Goal: Task Accomplishment & Management: Manage account settings

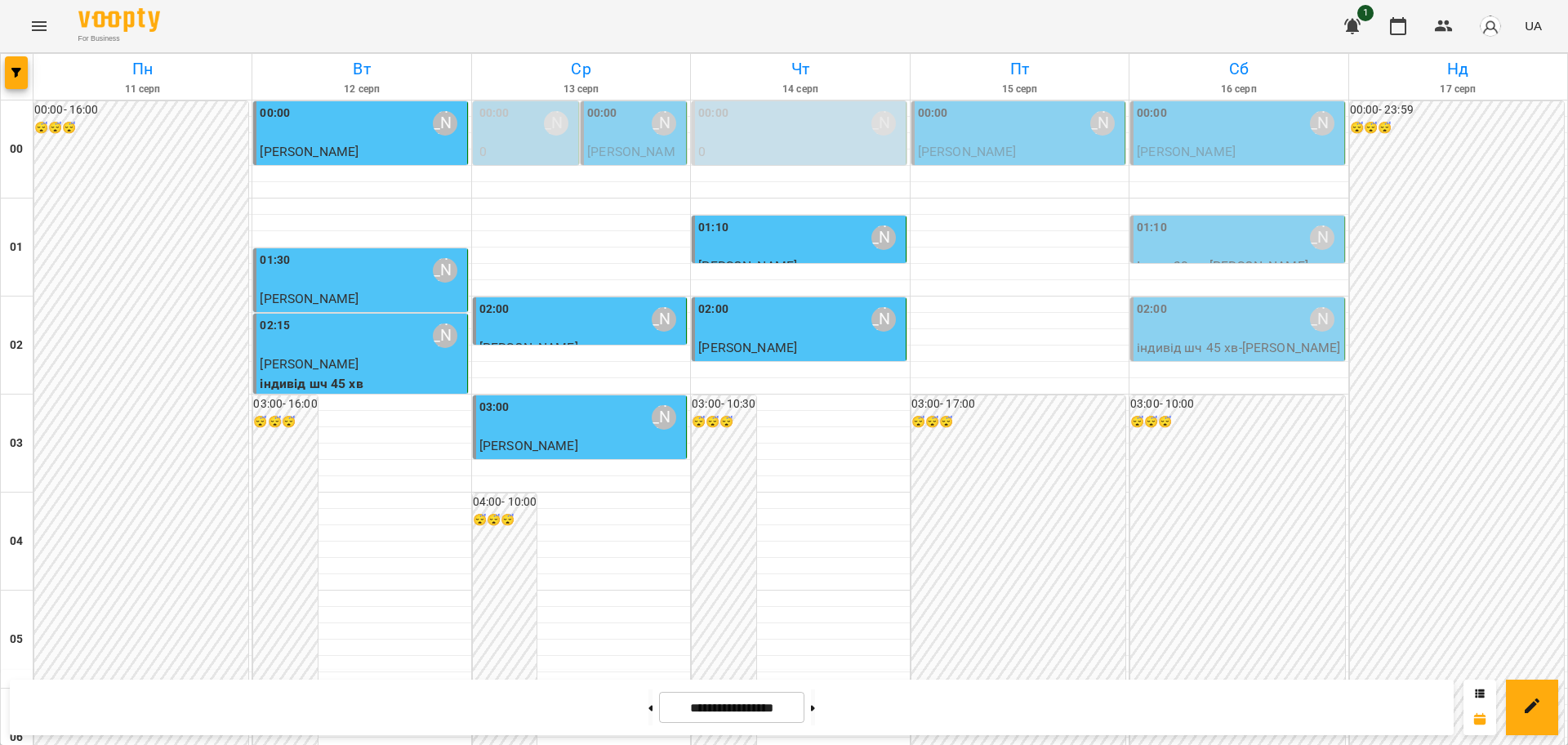
scroll to position [1782, 0]
click at [45, 31] on icon "Menu" at bounding box center [39, 26] width 19 height 19
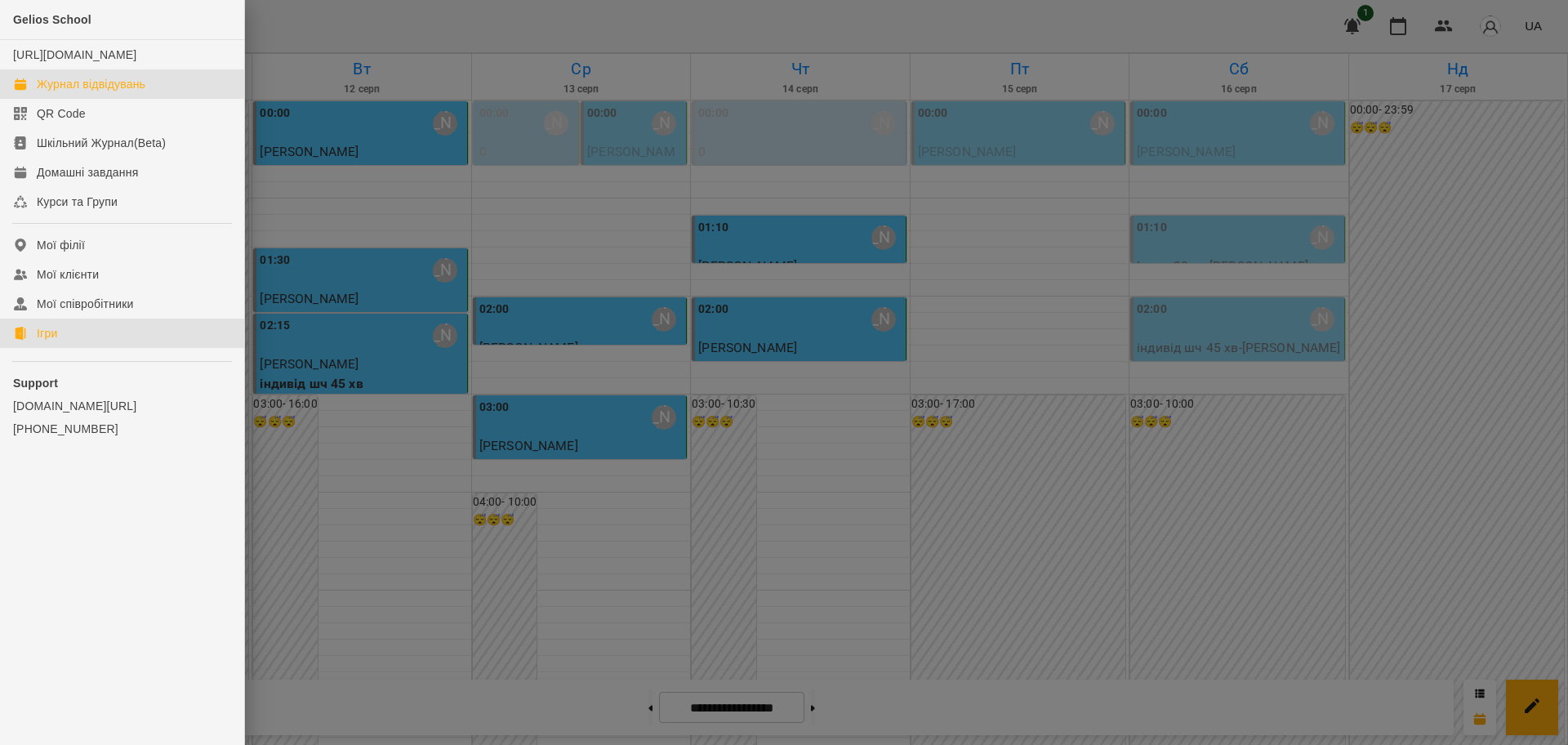
drag, startPoint x: 44, startPoint y: 351, endPoint x: 414, endPoint y: 267, distance: 379.4
click at [44, 341] on div "Ігри" at bounding box center [47, 333] width 20 height 17
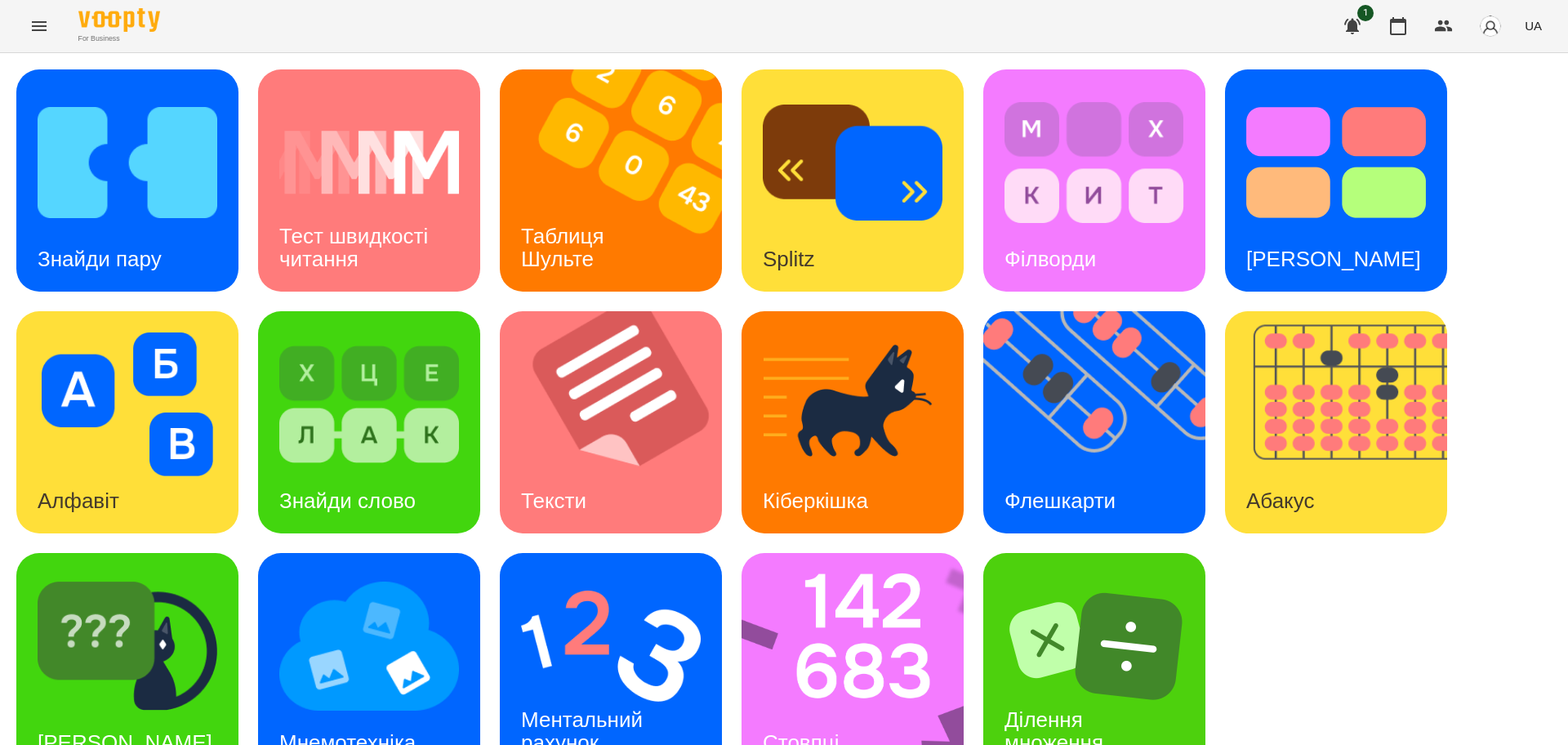
drag, startPoint x: 1507, startPoint y: 421, endPoint x: 1401, endPoint y: 322, distance: 145.0
click at [1507, 419] on div "Знайди пару Тест швидкості читання Таблиця [PERSON_NAME] Splitz Філворди Тест С…" at bounding box center [784, 422] width 1536 height 706
click at [81, 172] on img at bounding box center [128, 162] width 179 height 143
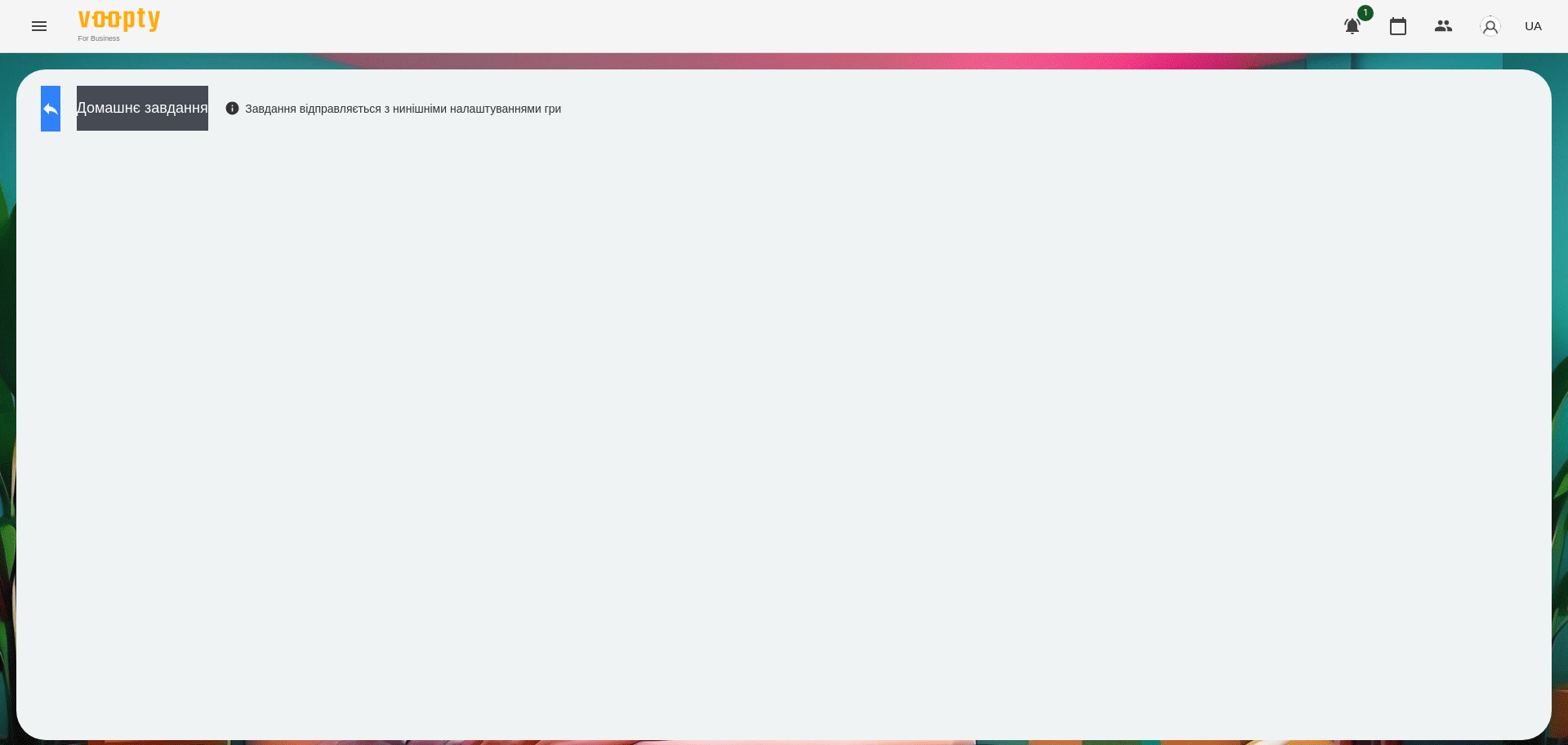
click at [60, 101] on icon at bounding box center [50, 108] width 19 height 19
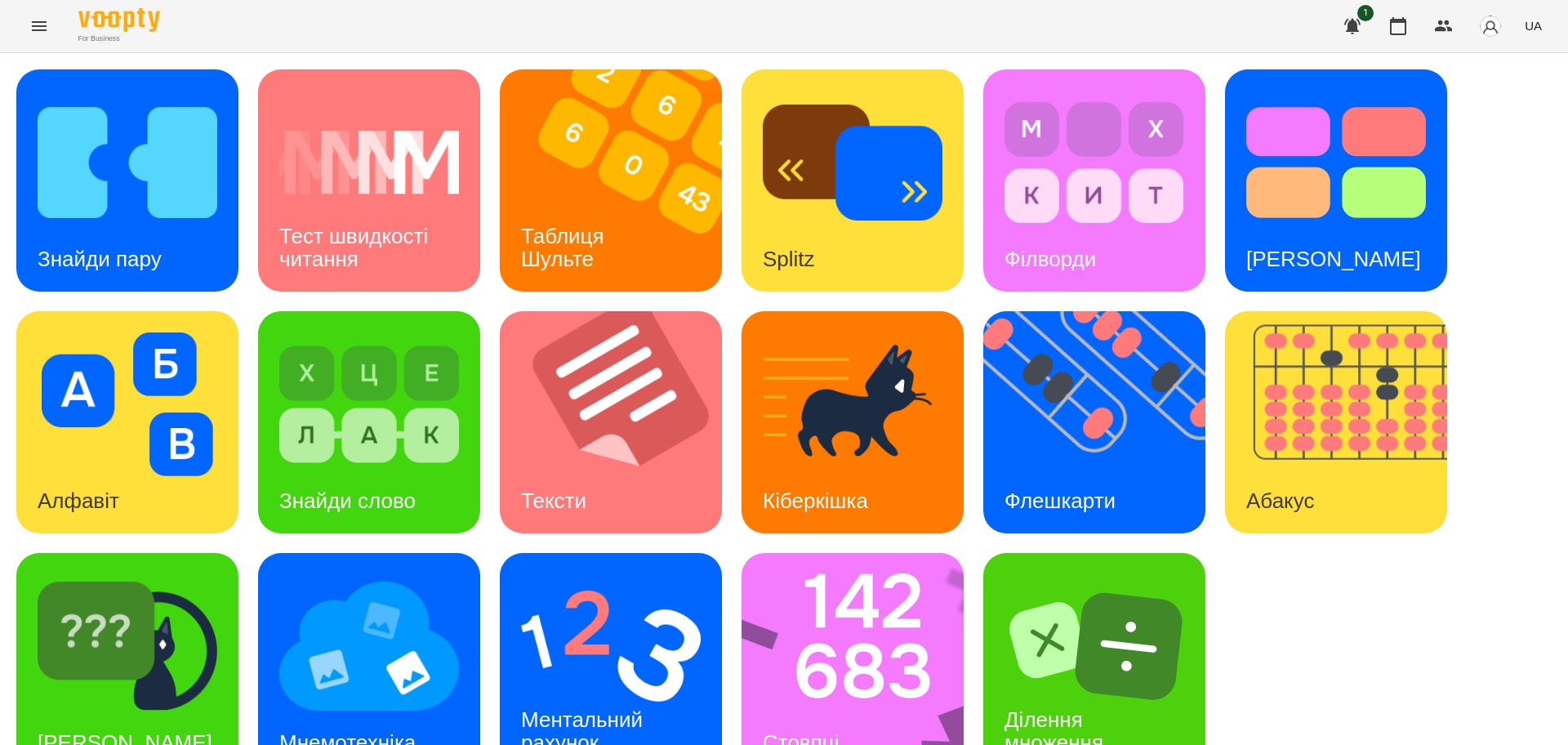
drag, startPoint x: 1391, startPoint y: 628, endPoint x: 1419, endPoint y: 688, distance: 66.2
click at [1419, 688] on div "Знайди пару Тест швидкості читання Таблиця [PERSON_NAME] Splitz Філворди Тест С…" at bounding box center [784, 422] width 1536 height 706
click at [209, 634] on img at bounding box center [128, 646] width 179 height 143
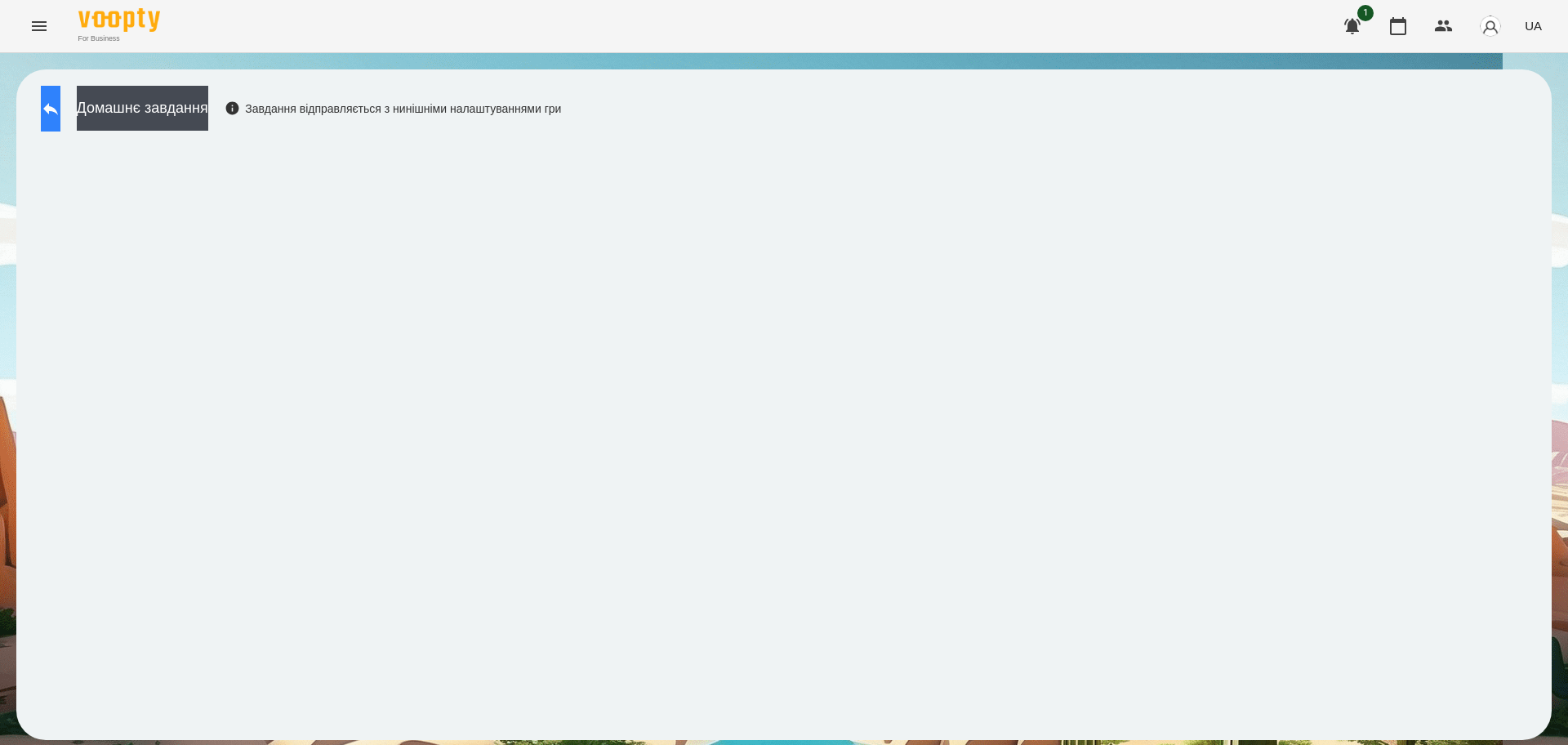
click at [60, 119] on button at bounding box center [50, 108] width 19 height 45
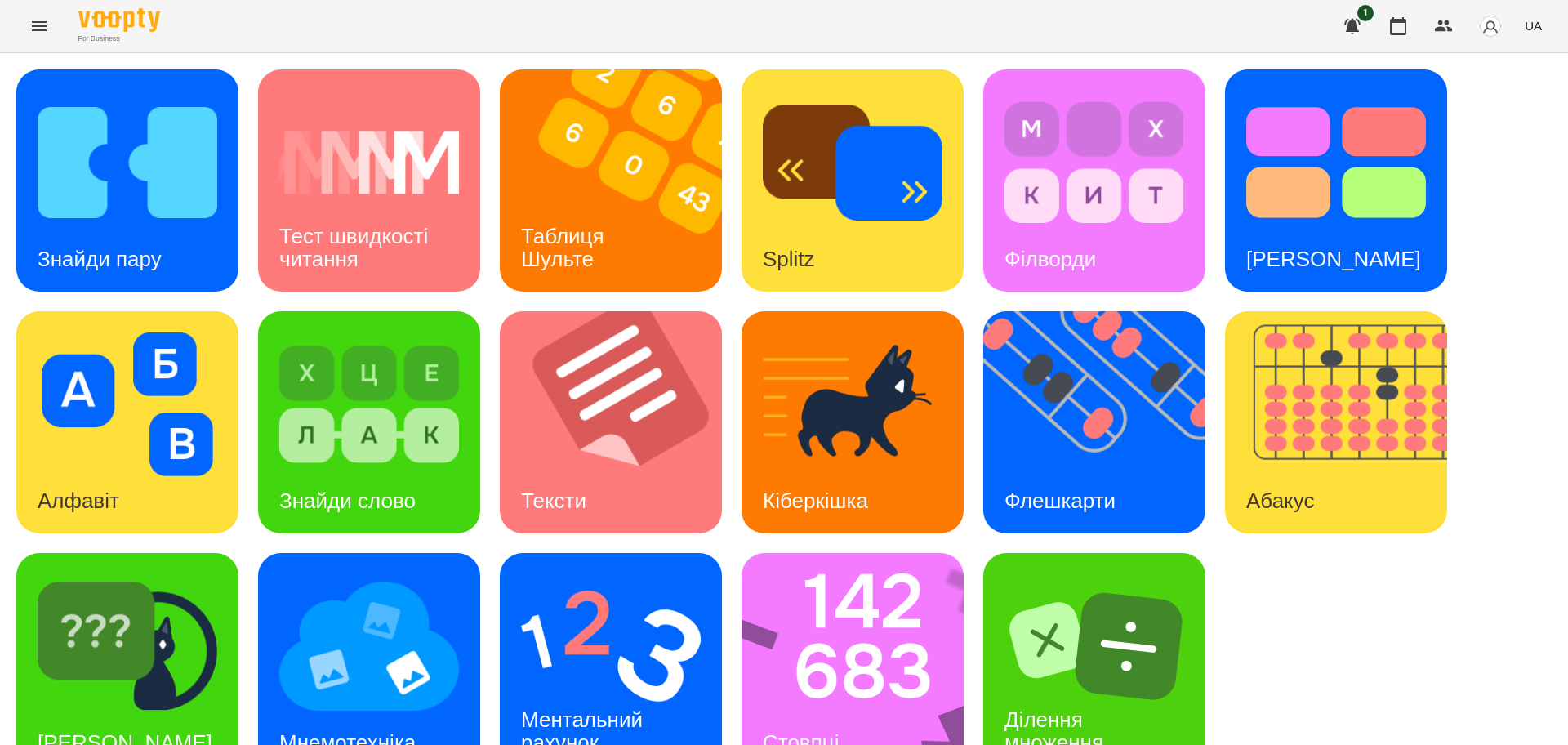
scroll to position [46, 0]
click at [602, 576] on img at bounding box center [611, 646] width 179 height 143
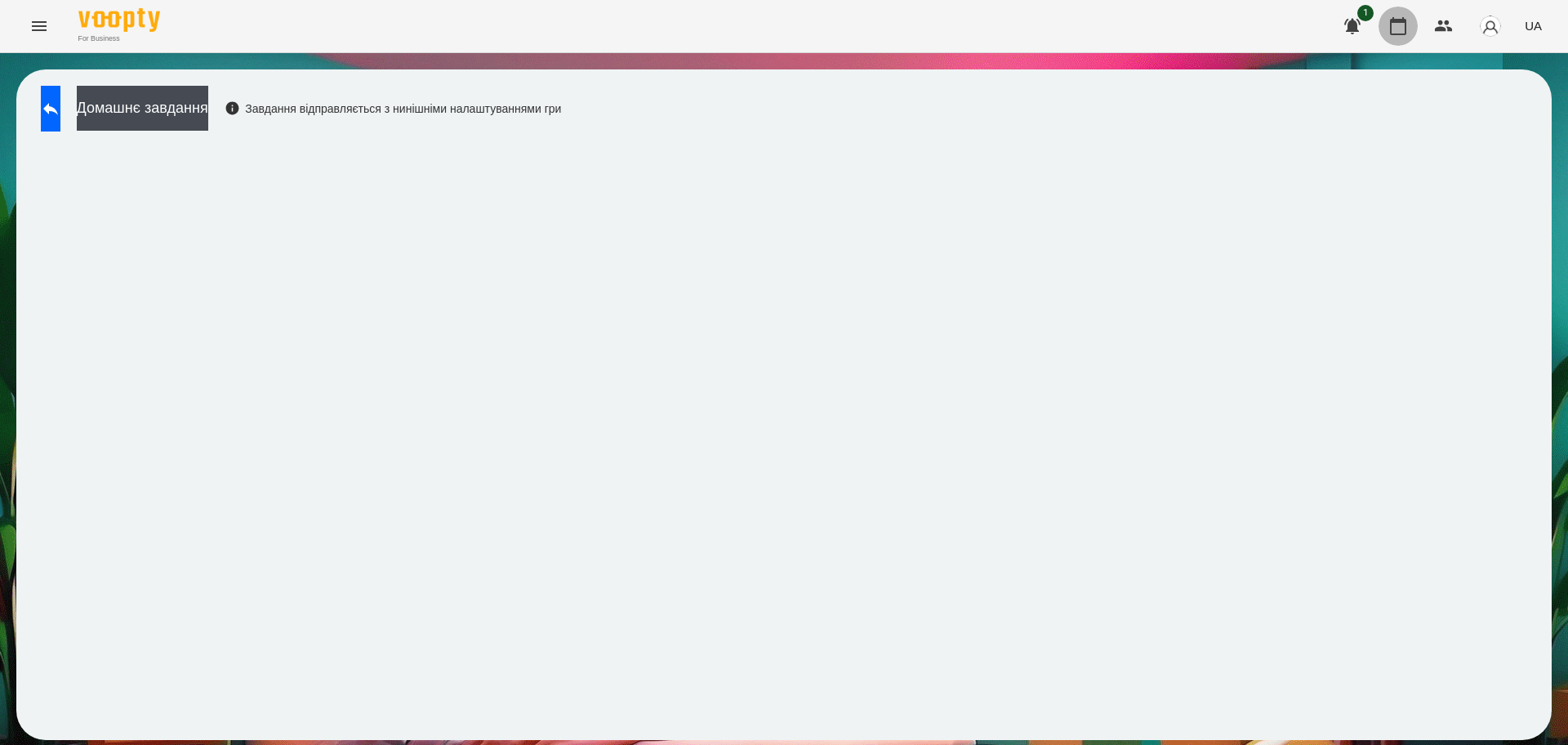
click at [1396, 19] on icon "button" at bounding box center [1398, 26] width 17 height 18
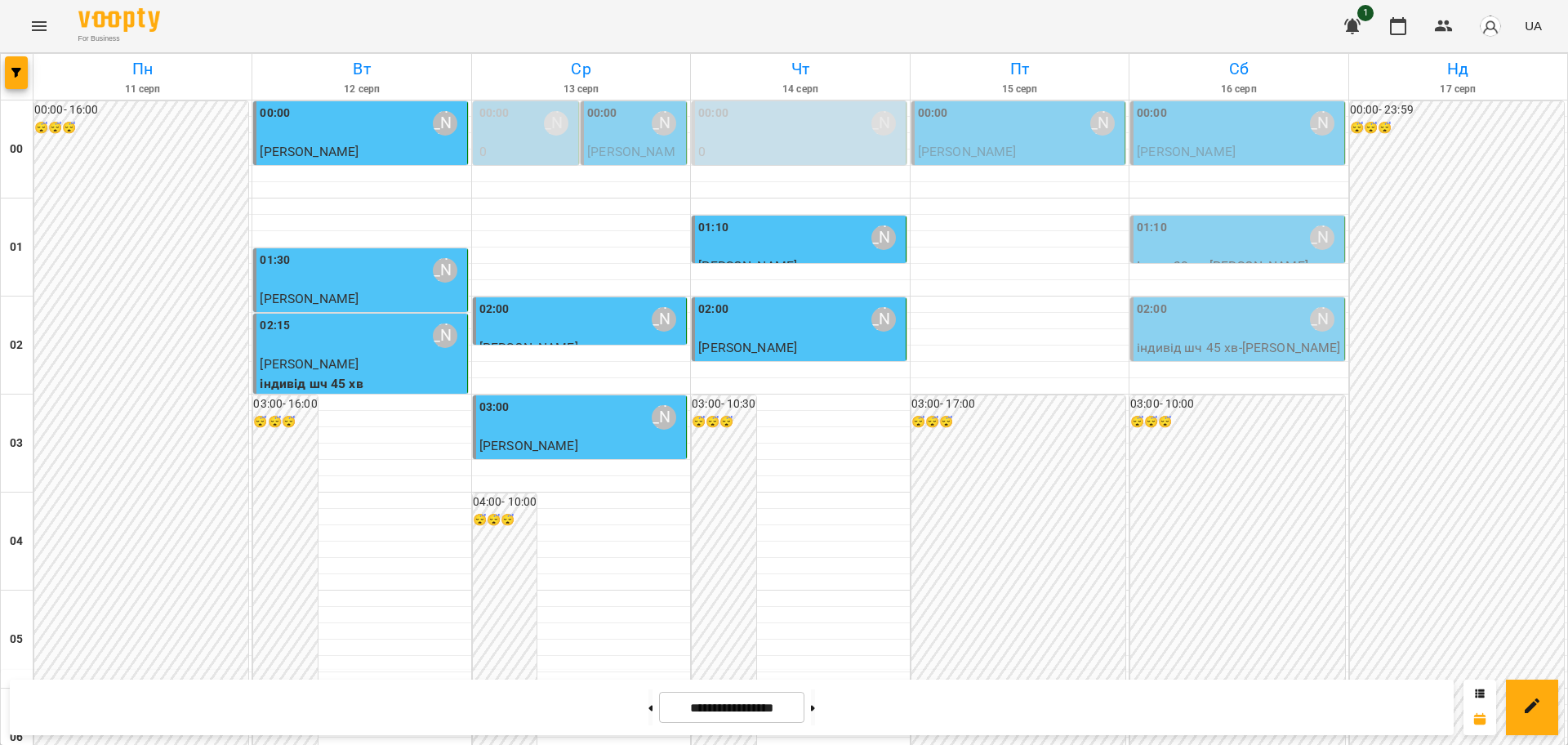
scroll to position [1782, 0]
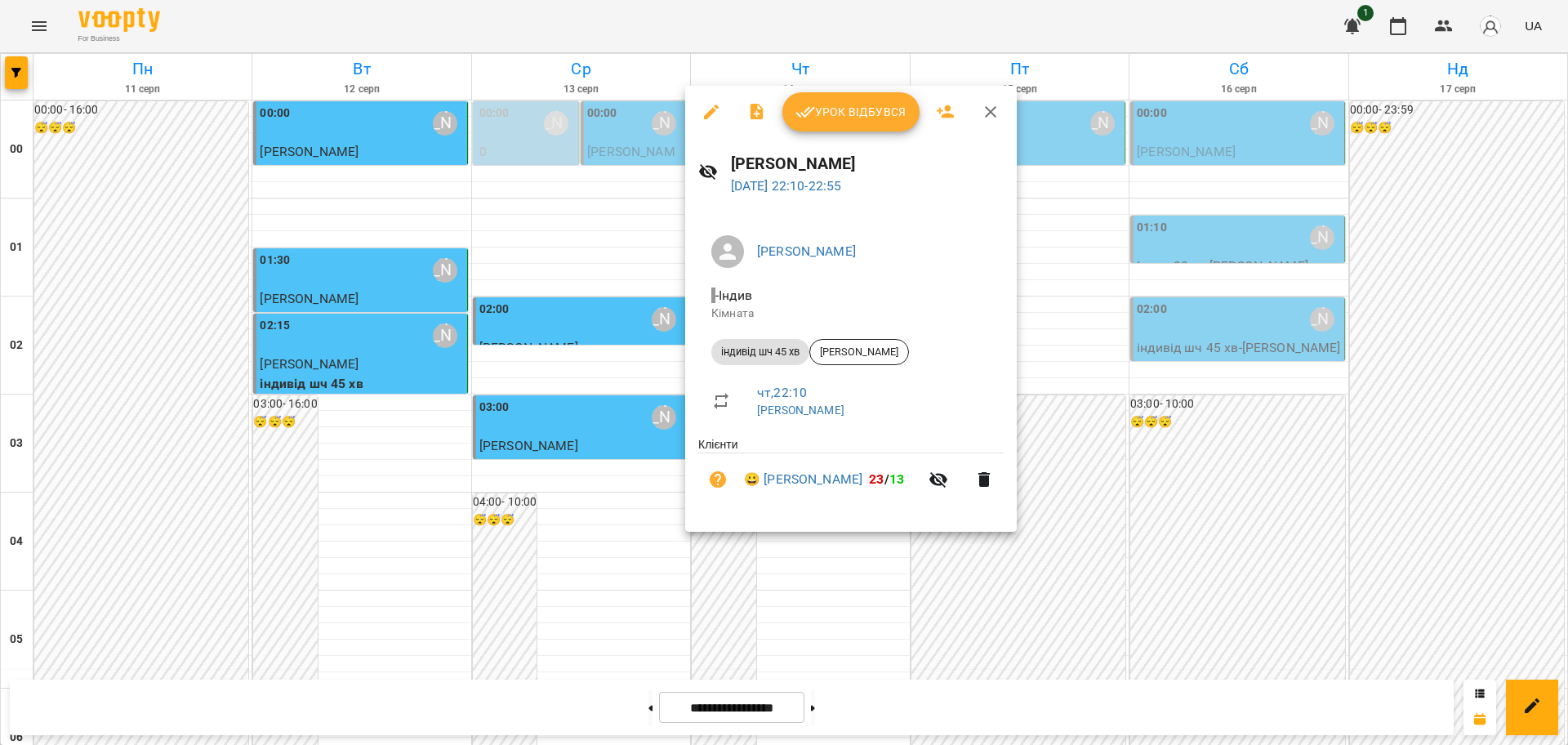
click at [885, 119] on span "Урок відбувся" at bounding box center [851, 111] width 111 height 19
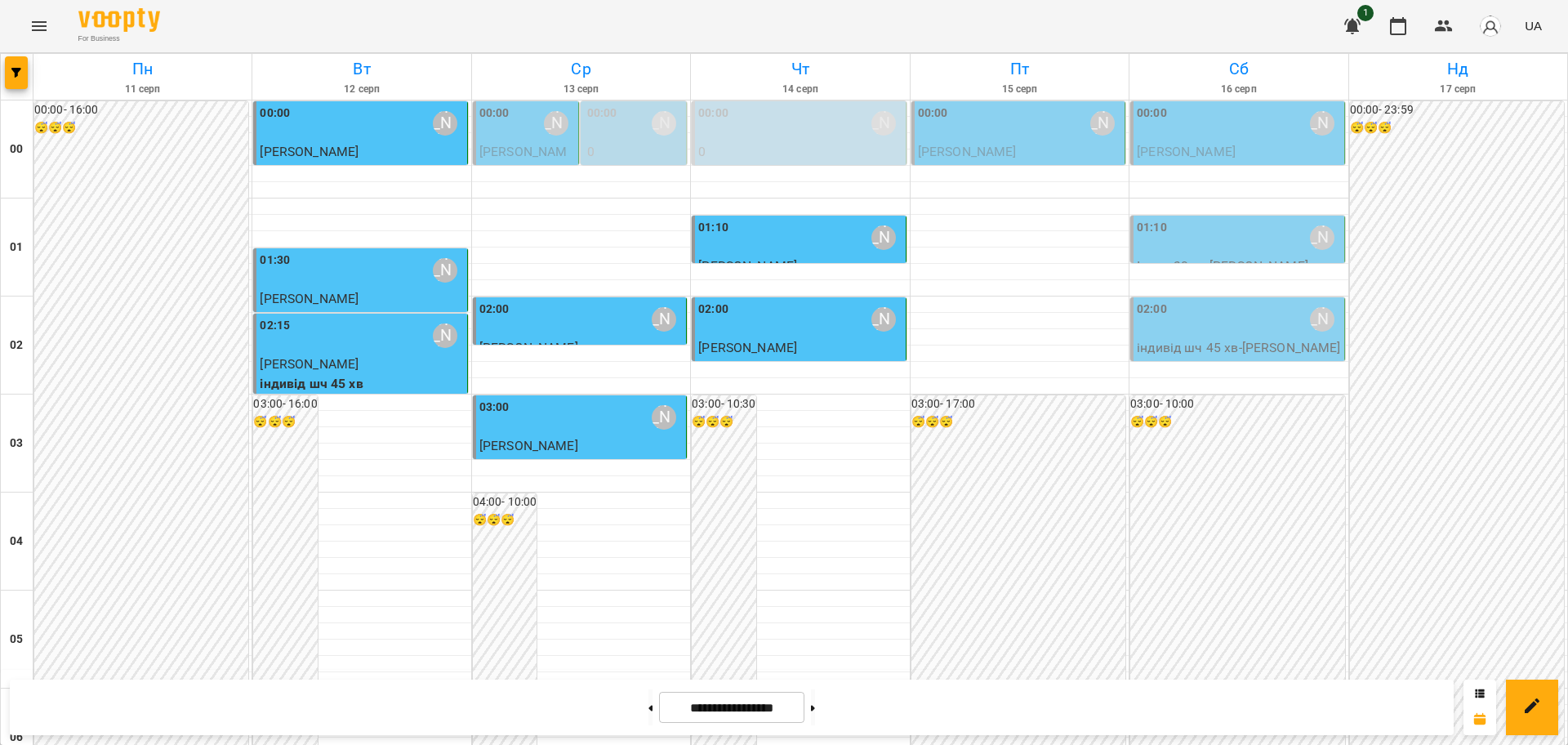
scroll to position [1736, 0]
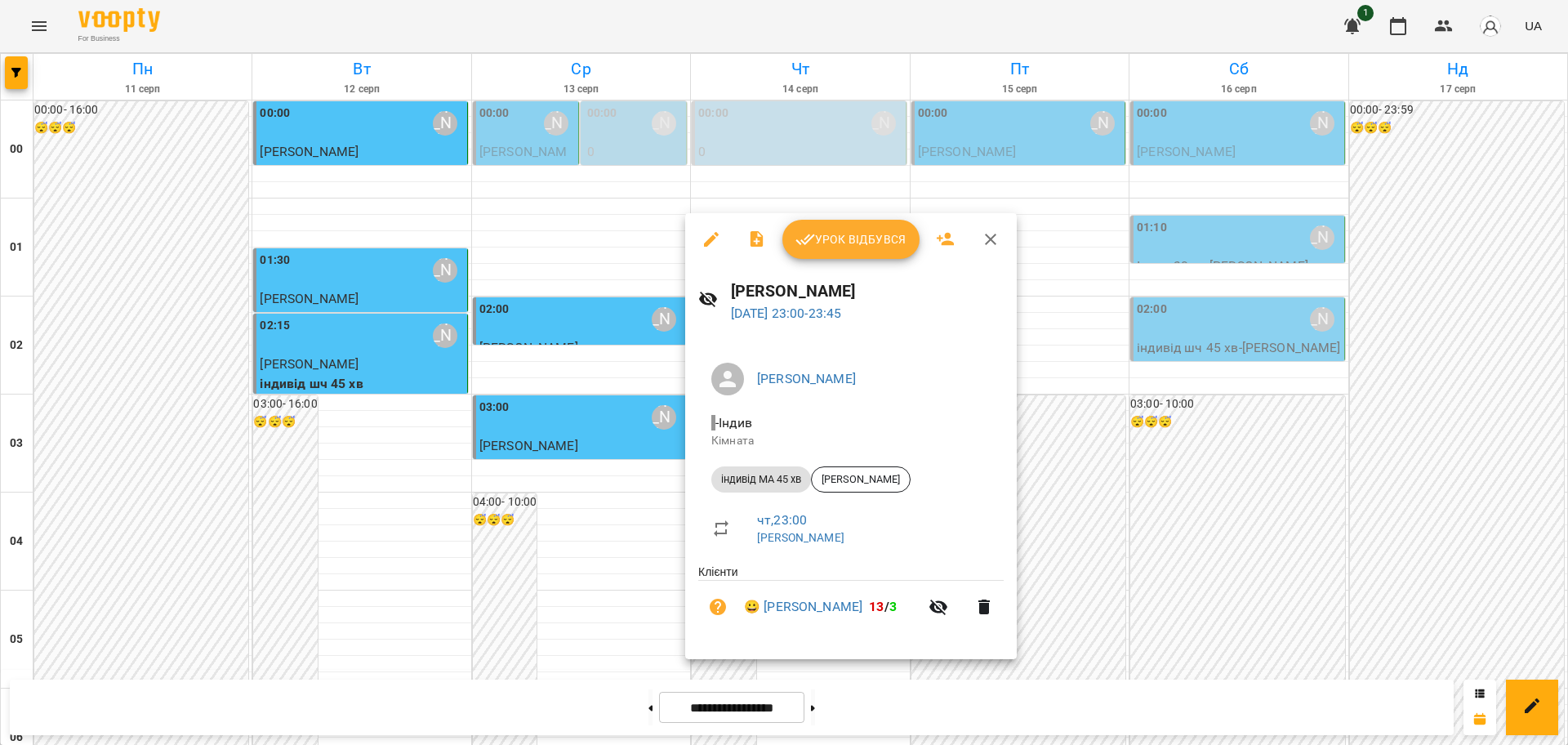
drag, startPoint x: 858, startPoint y: 242, endPoint x: 870, endPoint y: 229, distance: 17.7
click at [859, 241] on span "Урок відбувся" at bounding box center [851, 239] width 111 height 19
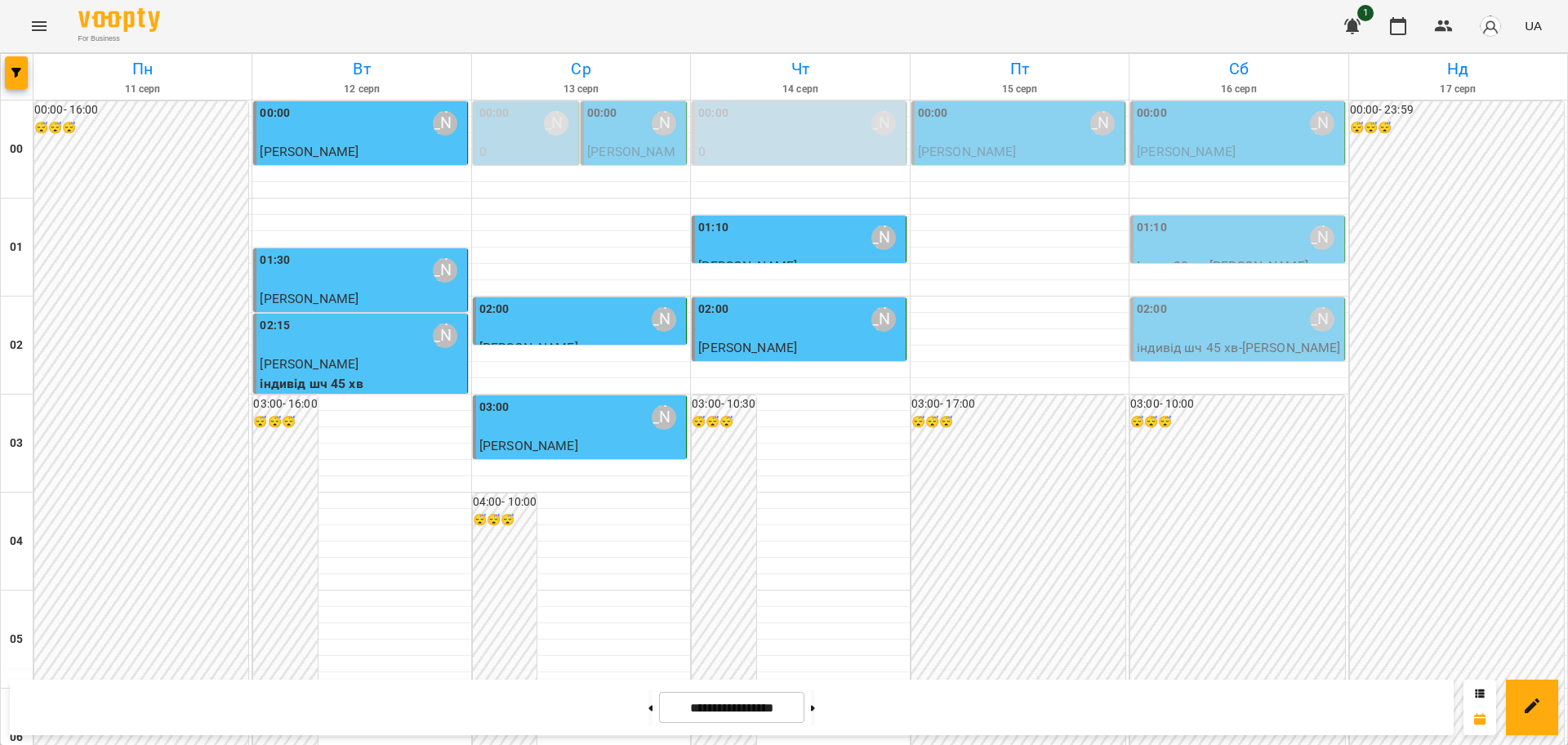
scroll to position [1782, 0]
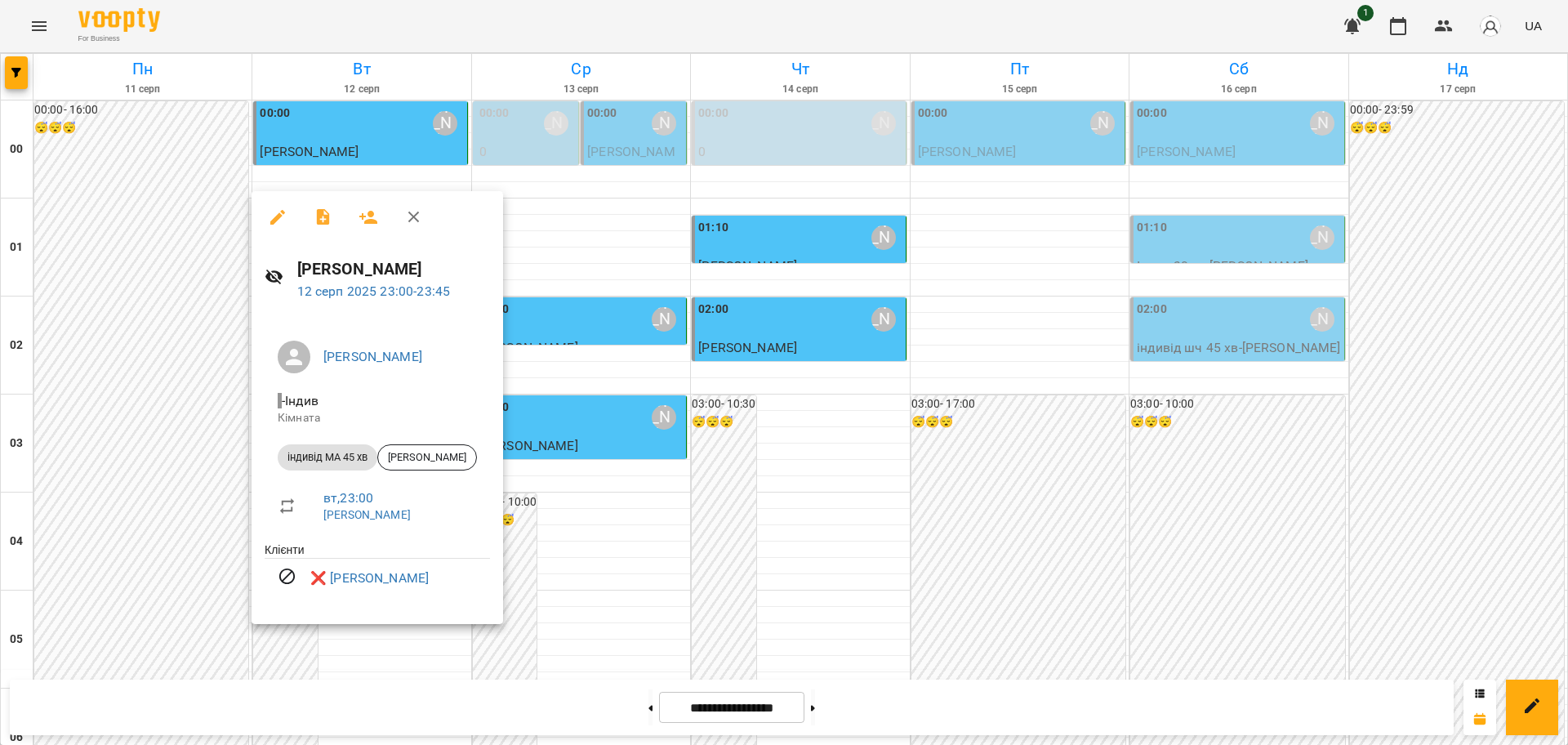
click at [411, 218] on icon "button" at bounding box center [414, 217] width 19 height 19
